Goal: Task Accomplishment & Management: Complete application form

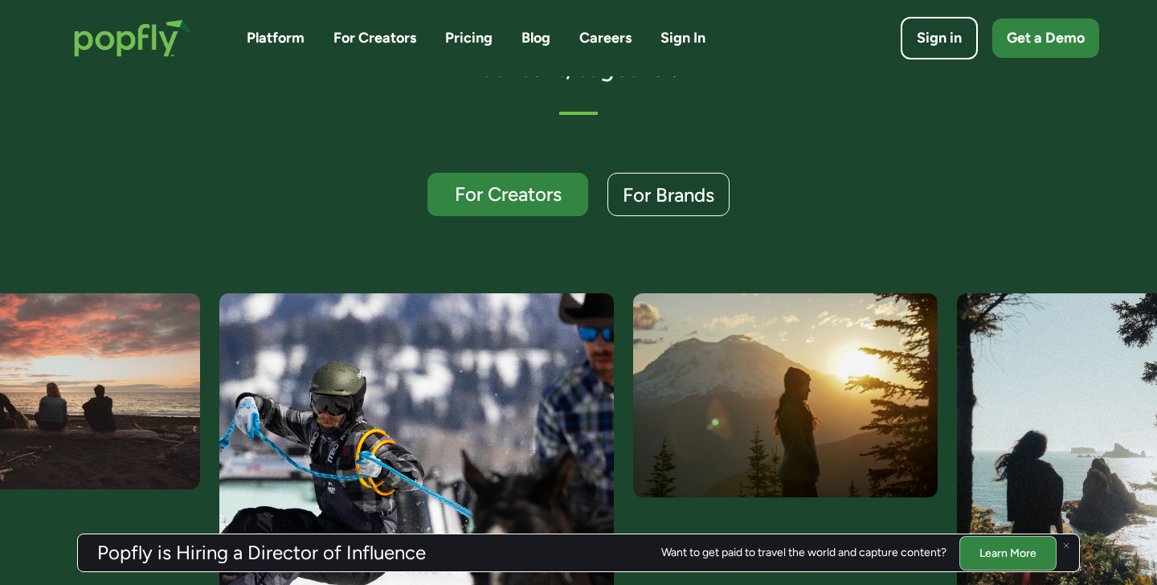
scroll to position [305, 0]
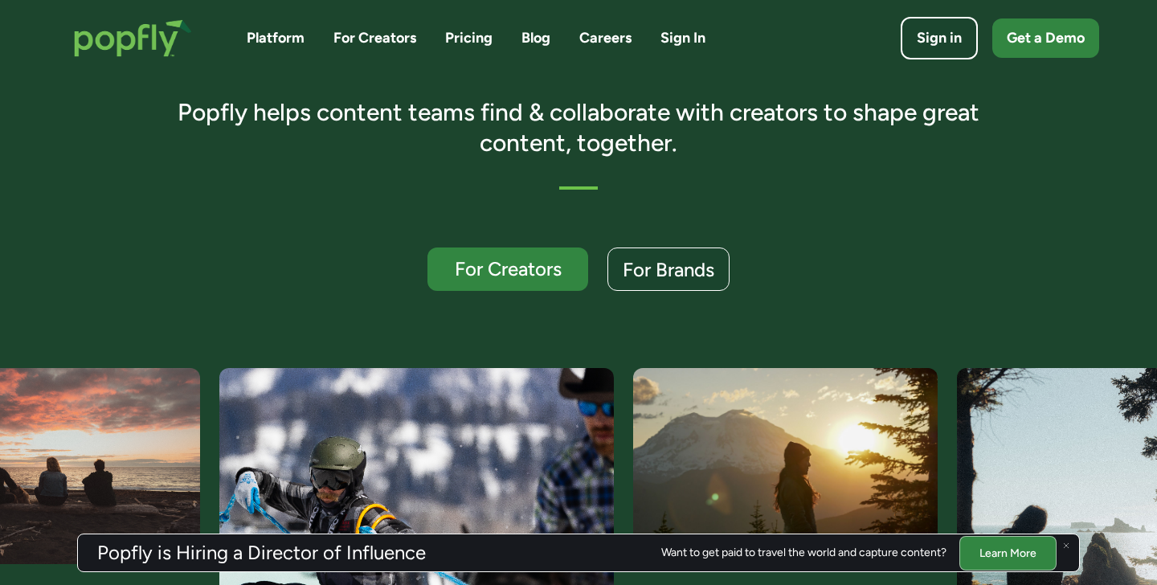
click at [606, 47] on link "Careers" at bounding box center [605, 38] width 52 height 20
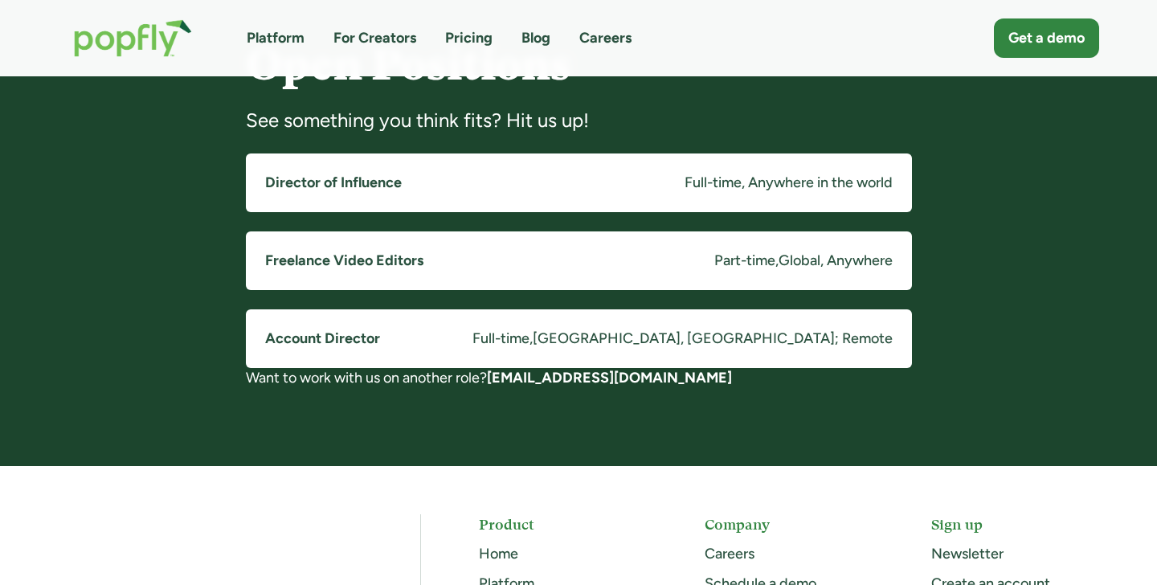
scroll to position [1282, 0]
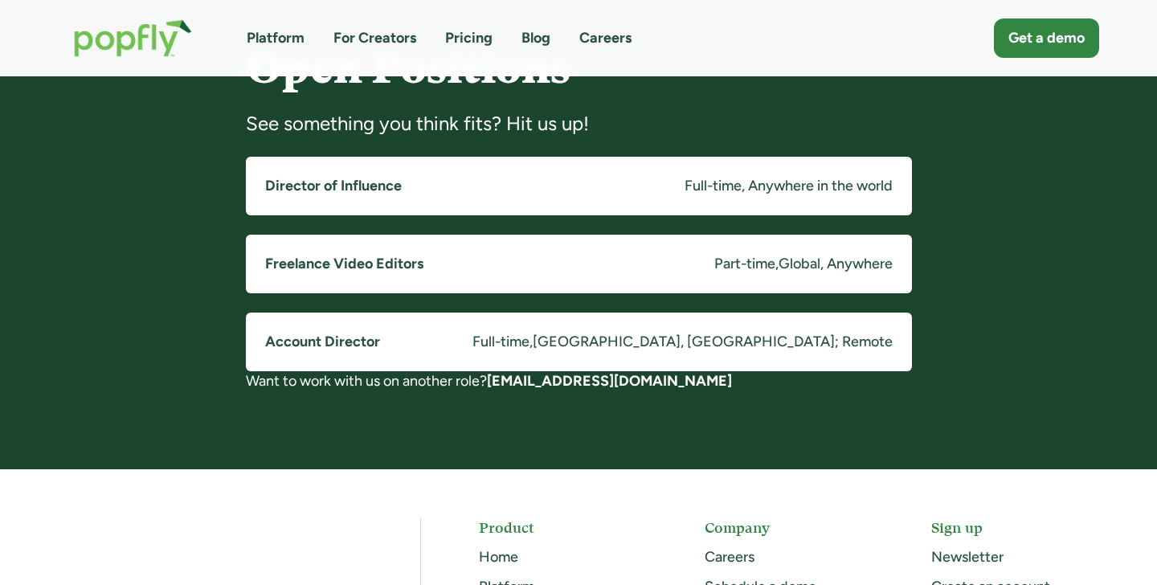
click at [402, 336] on link "Account Director Full-time , Costa Mesa, CA; Remote" at bounding box center [579, 341] width 666 height 59
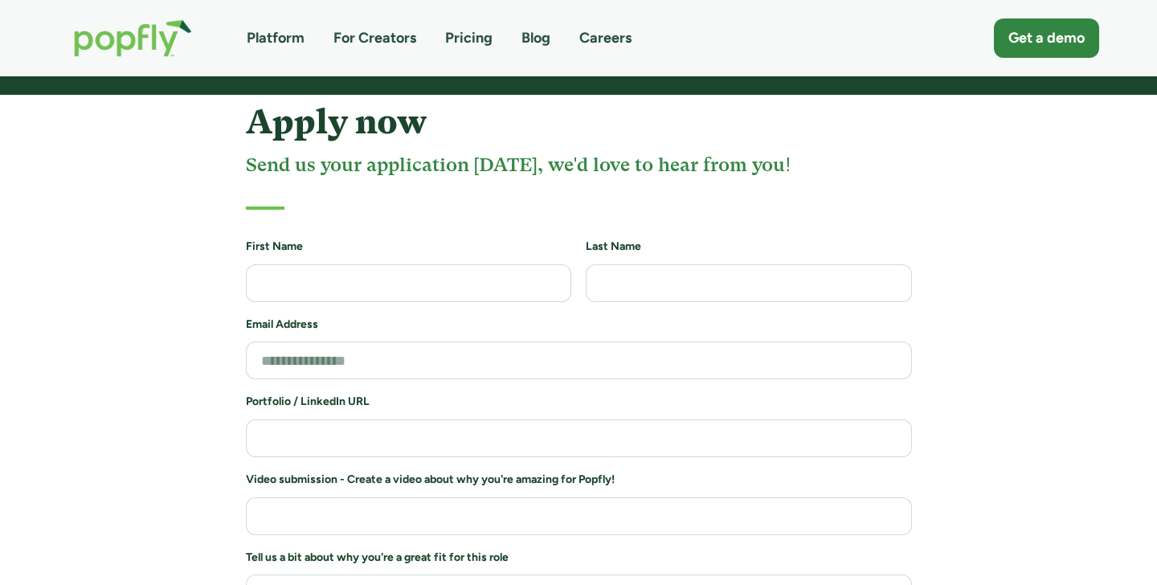
scroll to position [1629, 0]
